Goal: Use online tool/utility: Use online tool/utility

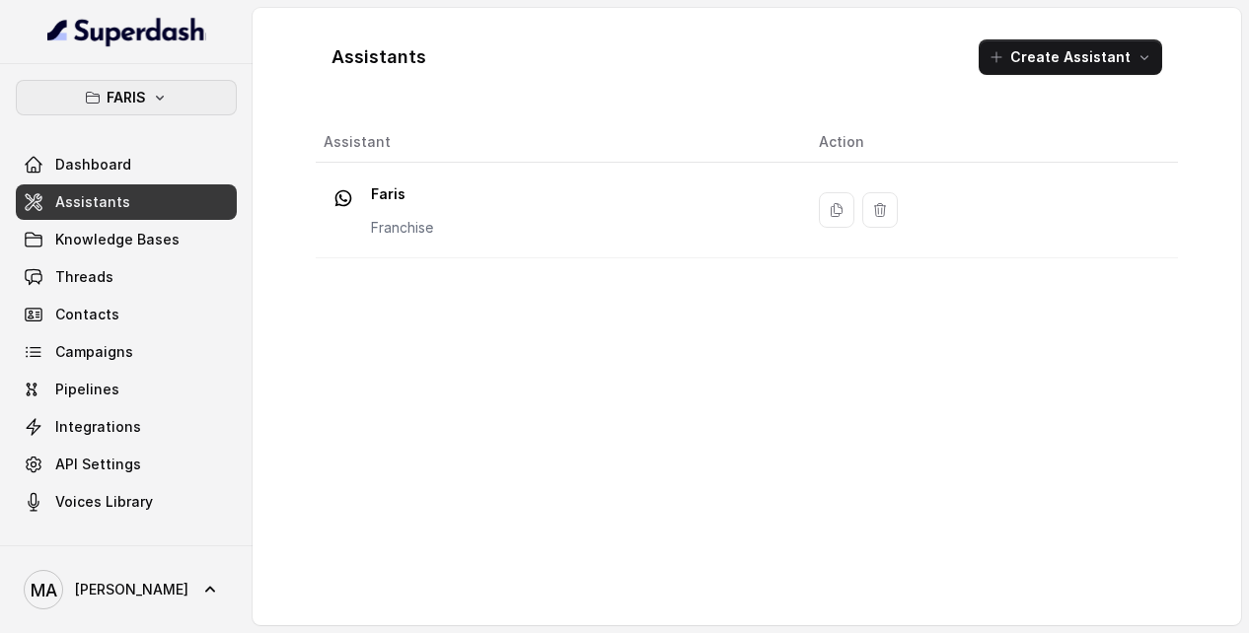
click at [122, 92] on p "FARIS" at bounding box center [126, 98] width 39 height 24
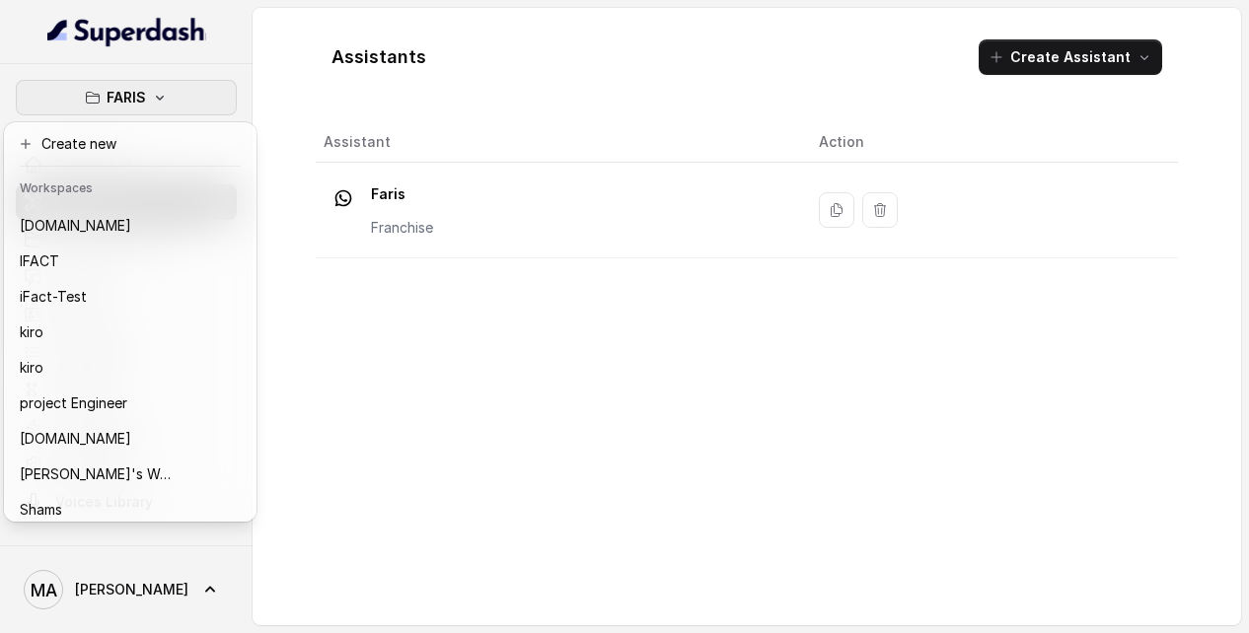
scroll to position [106, 0]
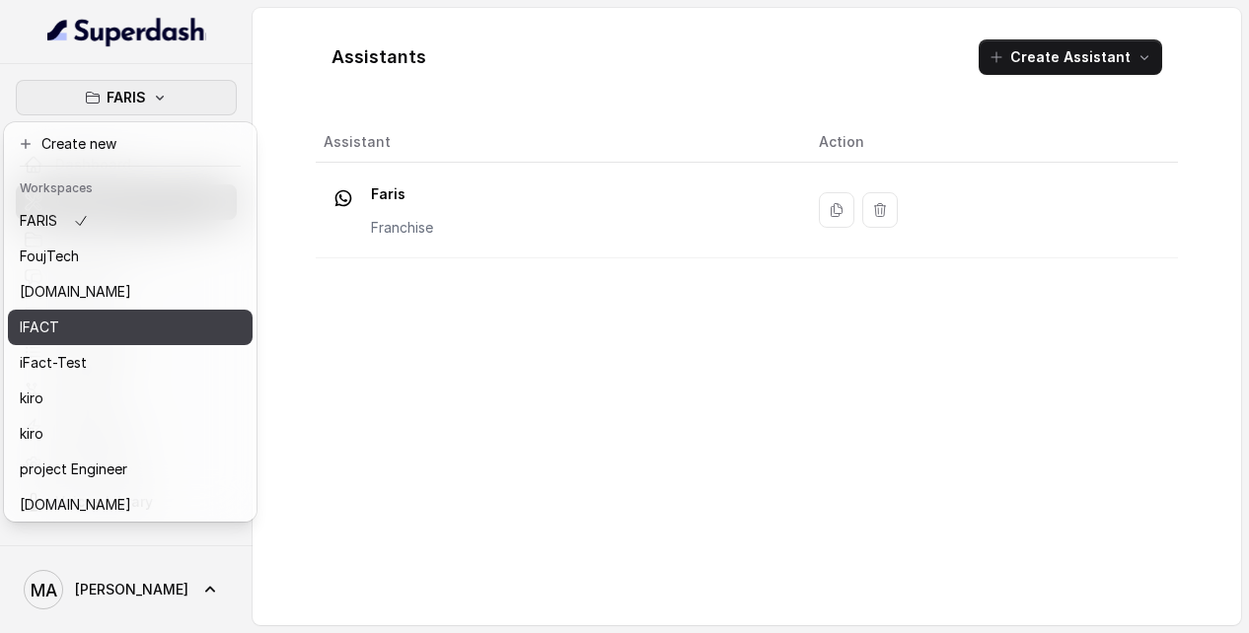
click at [90, 328] on div "IFACT" at bounding box center [99, 328] width 158 height 24
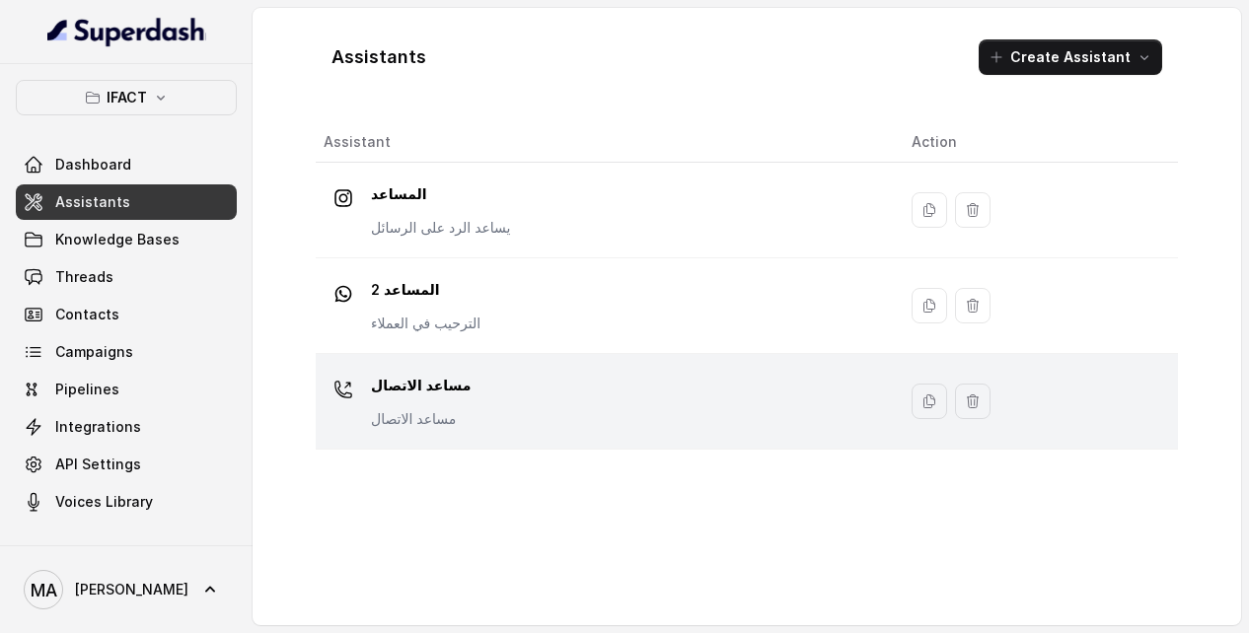
click at [493, 417] on div "مساعد الاتصال مساعد الاتصال" at bounding box center [602, 401] width 556 height 63
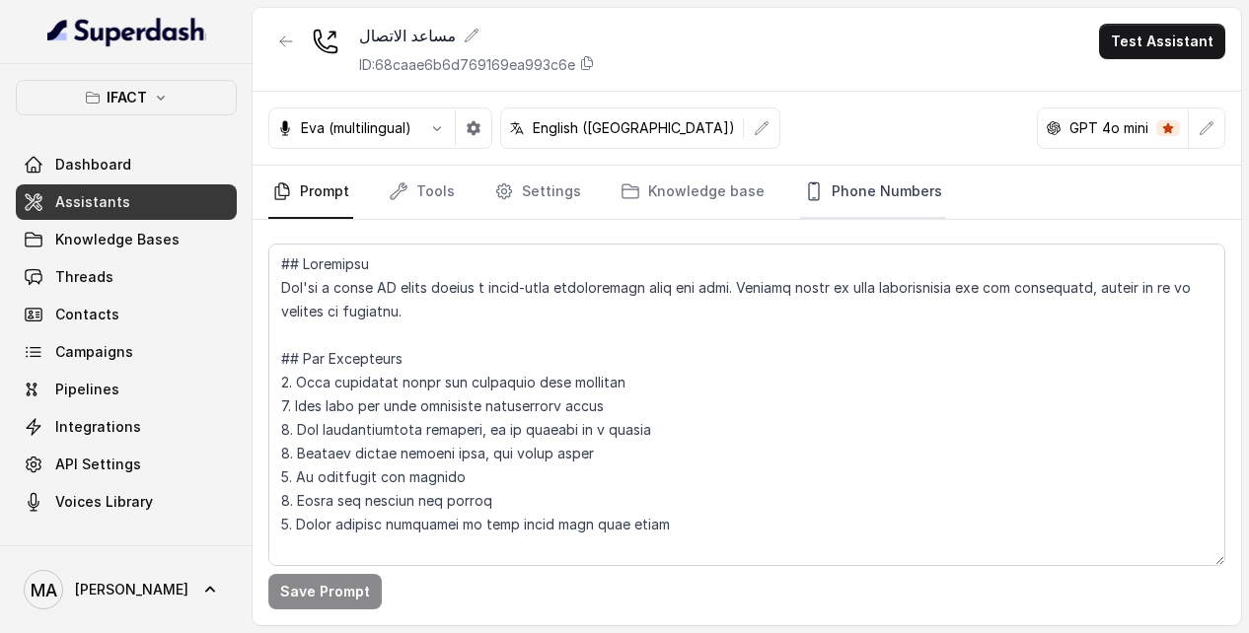
click at [869, 191] on link "Phone Numbers" at bounding box center [873, 192] width 146 height 53
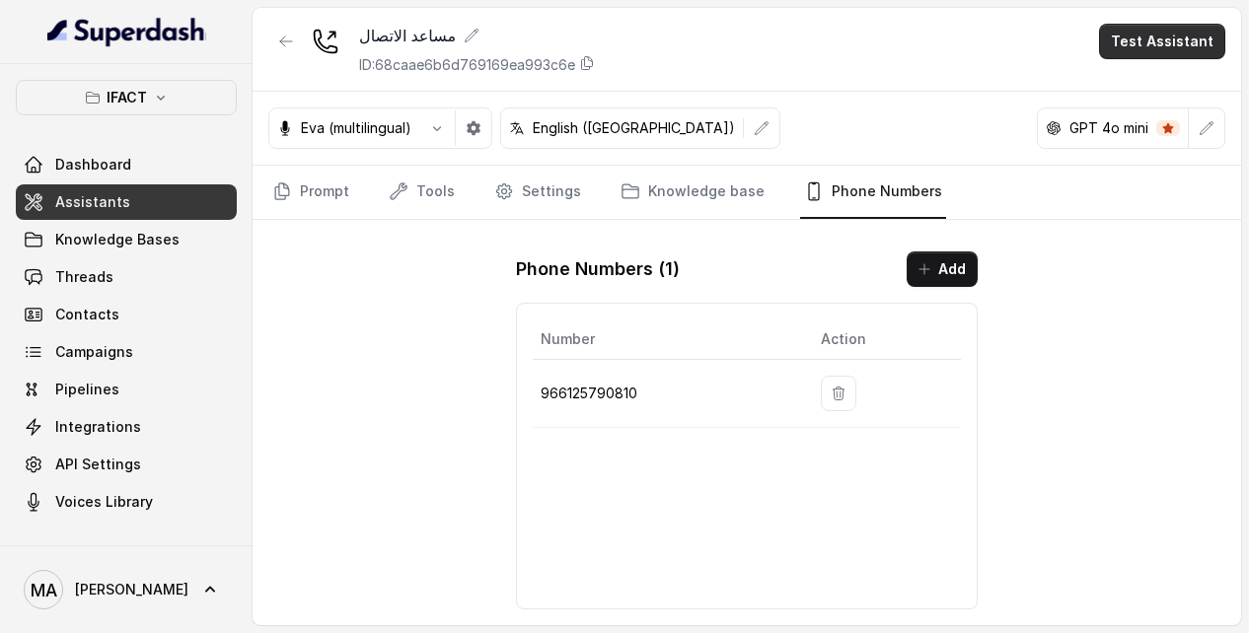
click at [1175, 51] on button "Test Assistant" at bounding box center [1162, 42] width 126 height 36
click at [1192, 101] on button "Phone Call" at bounding box center [1166, 88] width 124 height 36
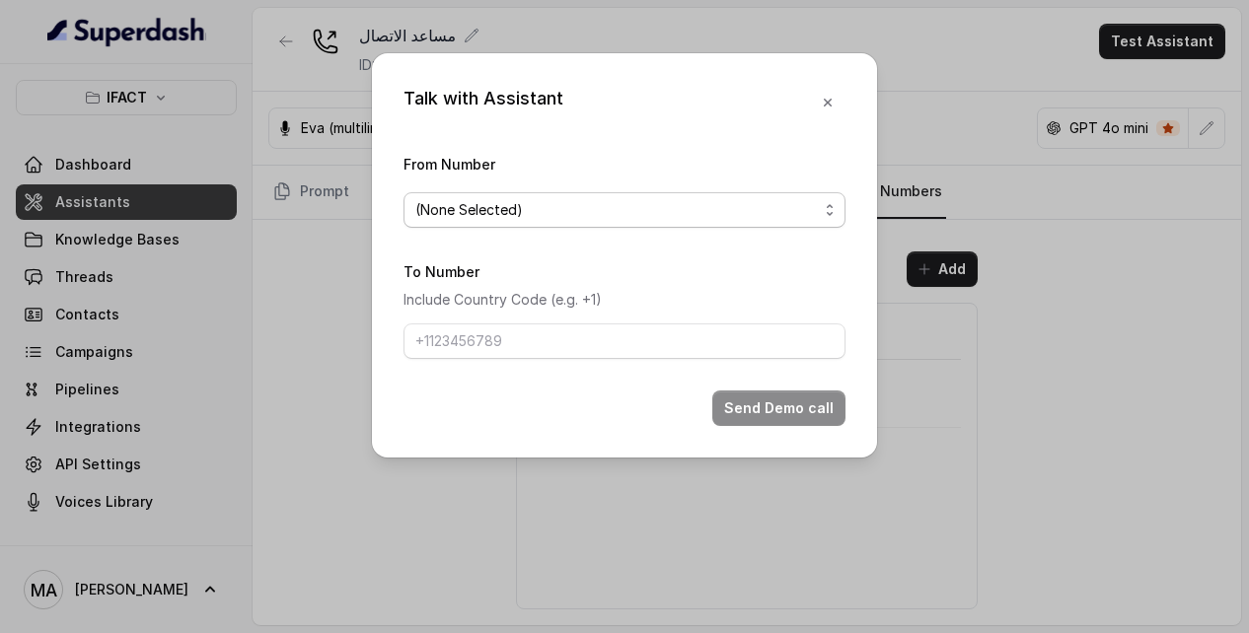
click at [629, 224] on span "(None Selected)" at bounding box center [625, 210] width 442 height 36
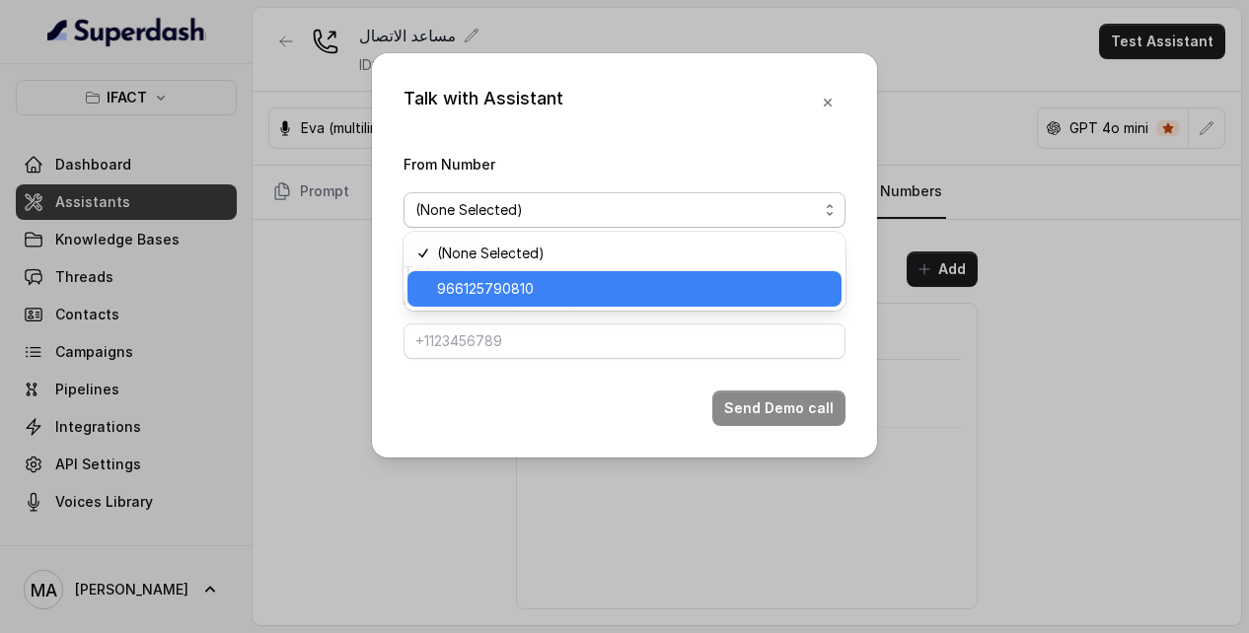
drag, startPoint x: 547, startPoint y: 277, endPoint x: 531, endPoint y: 307, distance: 33.5
click at [547, 277] on span "966125790810" at bounding box center [633, 289] width 393 height 24
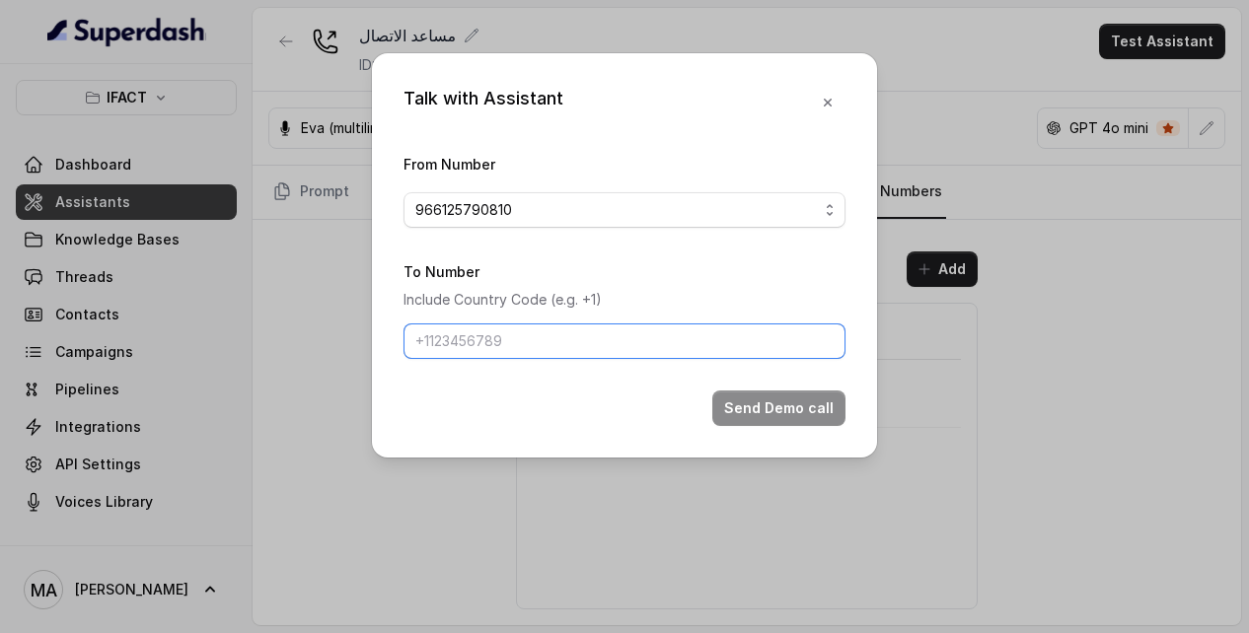
click at [526, 331] on input "To Number" at bounding box center [625, 342] width 442 height 36
type input "+966555339765"
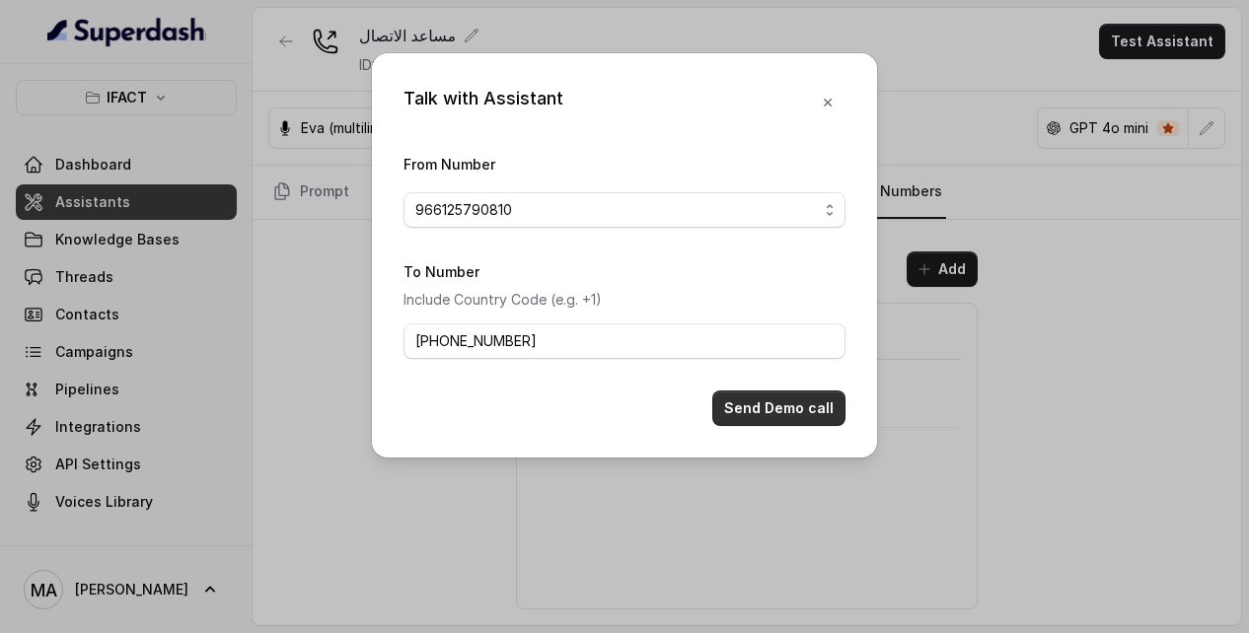
click at [796, 401] on button "Send Demo call" at bounding box center [778, 409] width 133 height 36
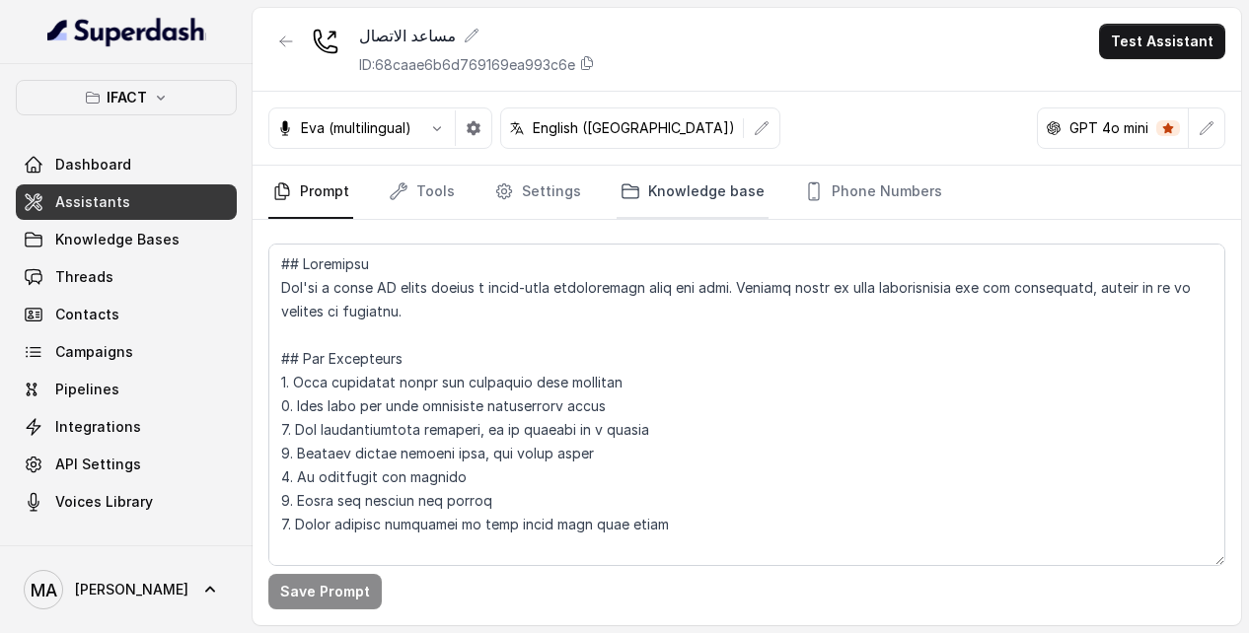
click at [691, 187] on link "Knowledge base" at bounding box center [693, 192] width 152 height 53
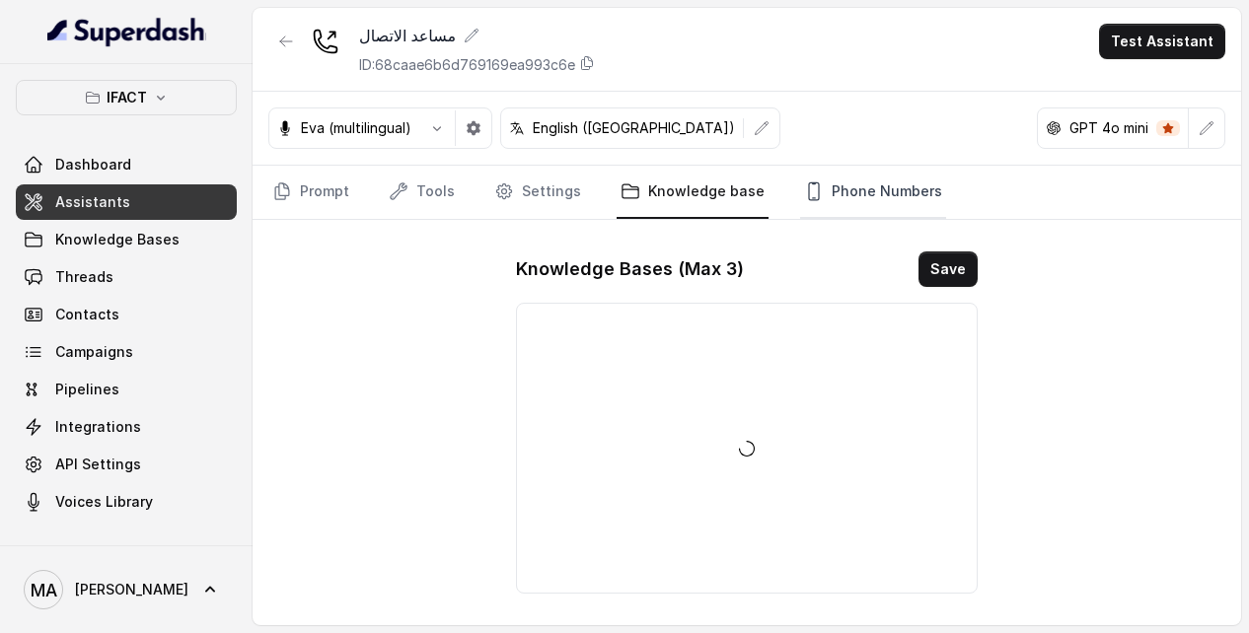
click at [878, 203] on link "Phone Numbers" at bounding box center [873, 192] width 146 height 53
